Goal: Transaction & Acquisition: Purchase product/service

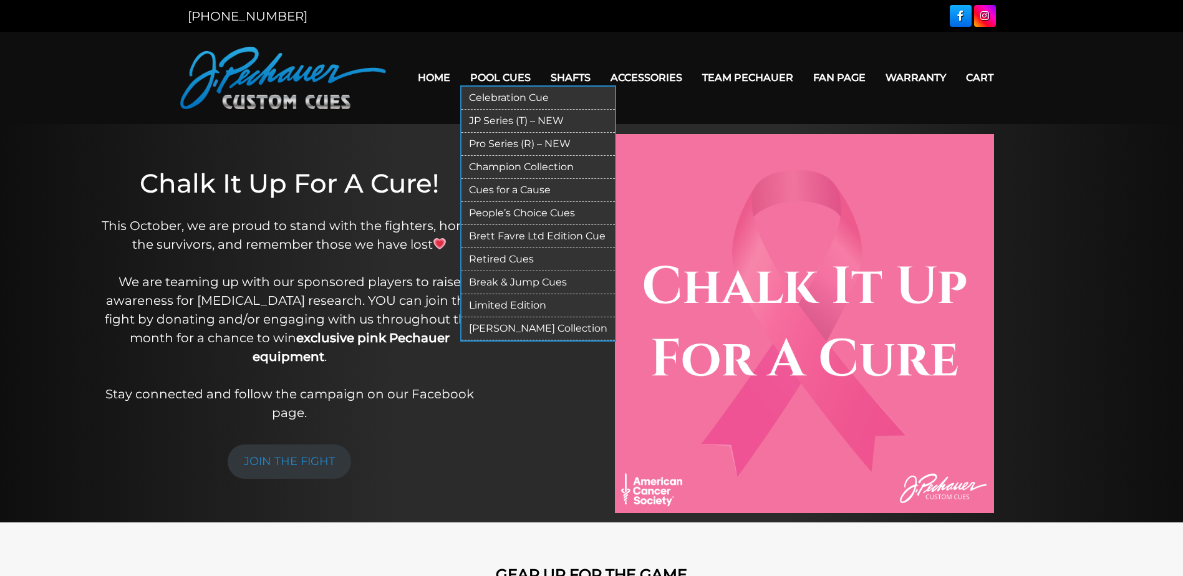
click at [520, 162] on link "Champion Collection" at bounding box center [538, 167] width 153 height 23
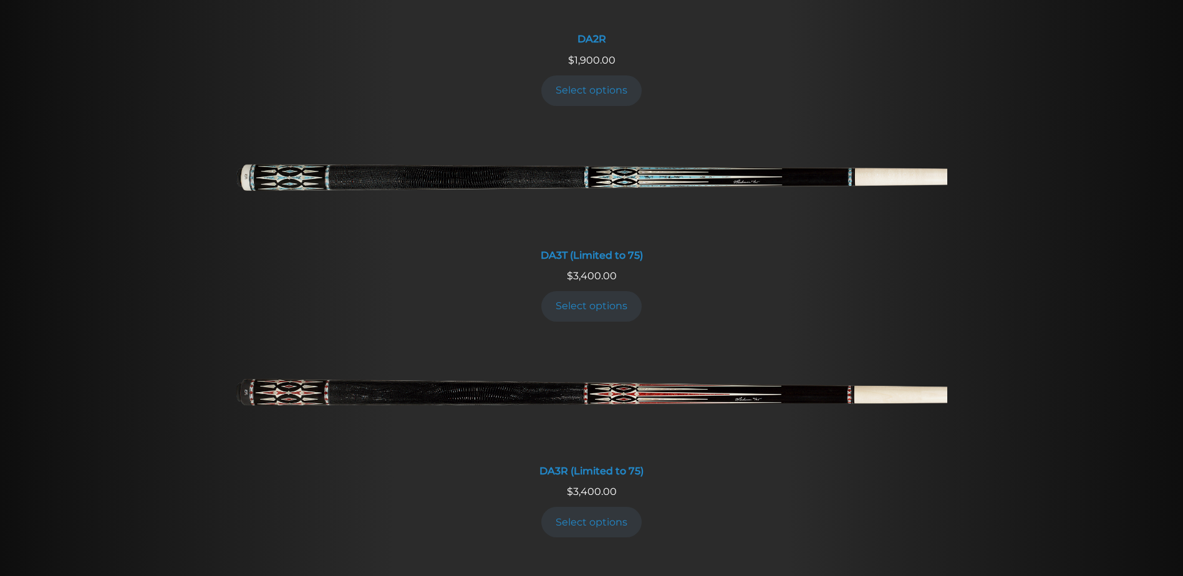
scroll to position [2280, 0]
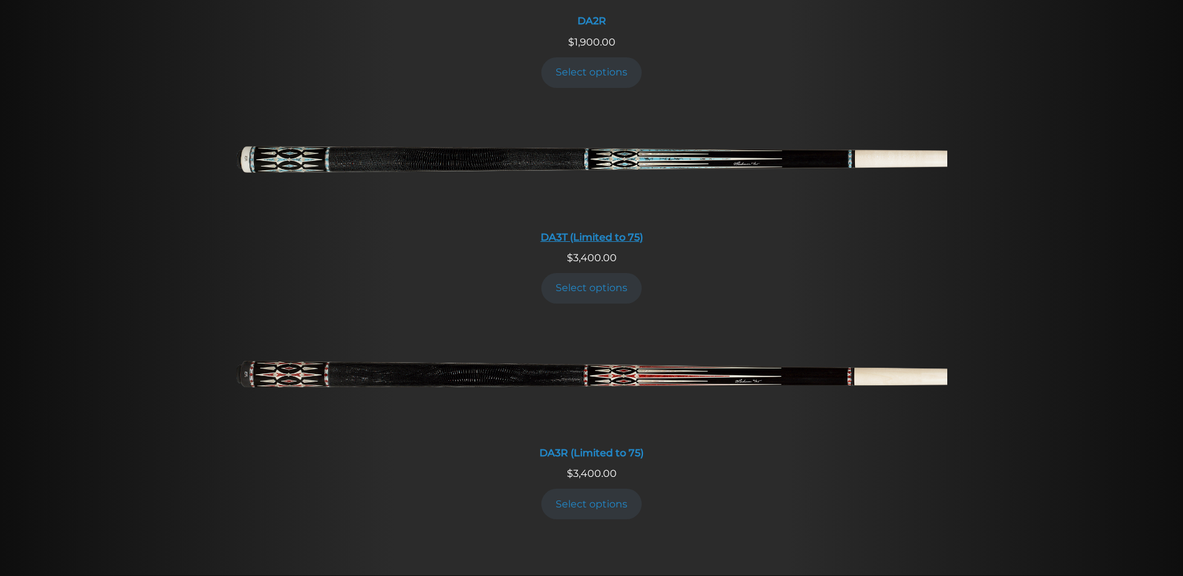
click at [612, 236] on div "DA3T (Limited to 75)" at bounding box center [591, 237] width 711 height 12
